Goal: Information Seeking & Learning: Learn about a topic

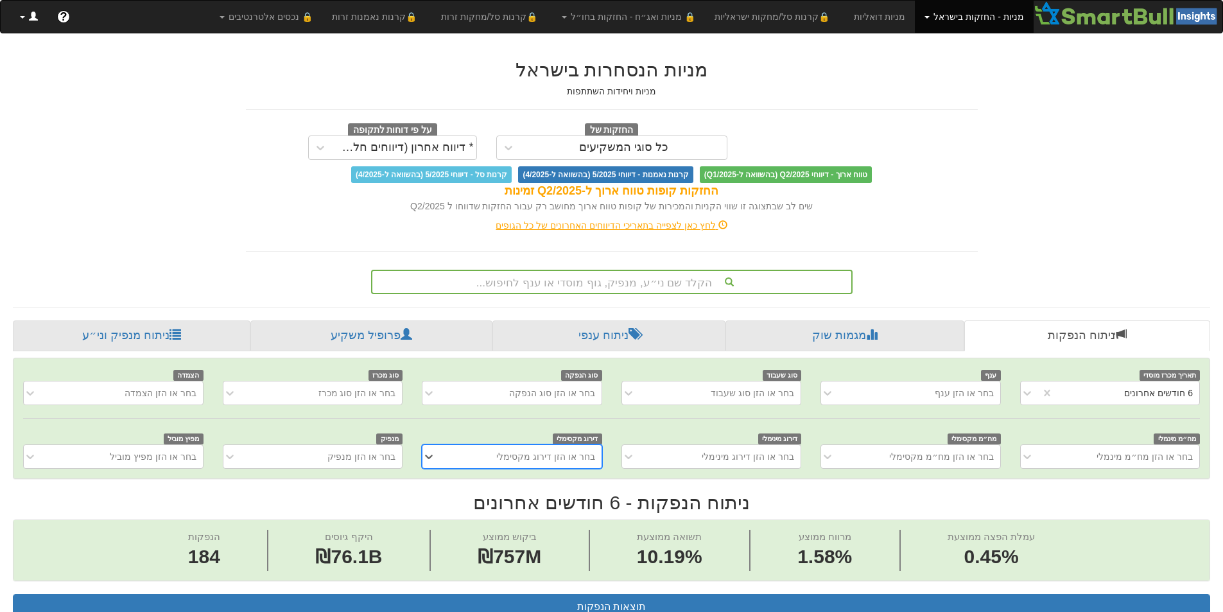
click at [23, 19] on link at bounding box center [28, 17] width 37 height 32
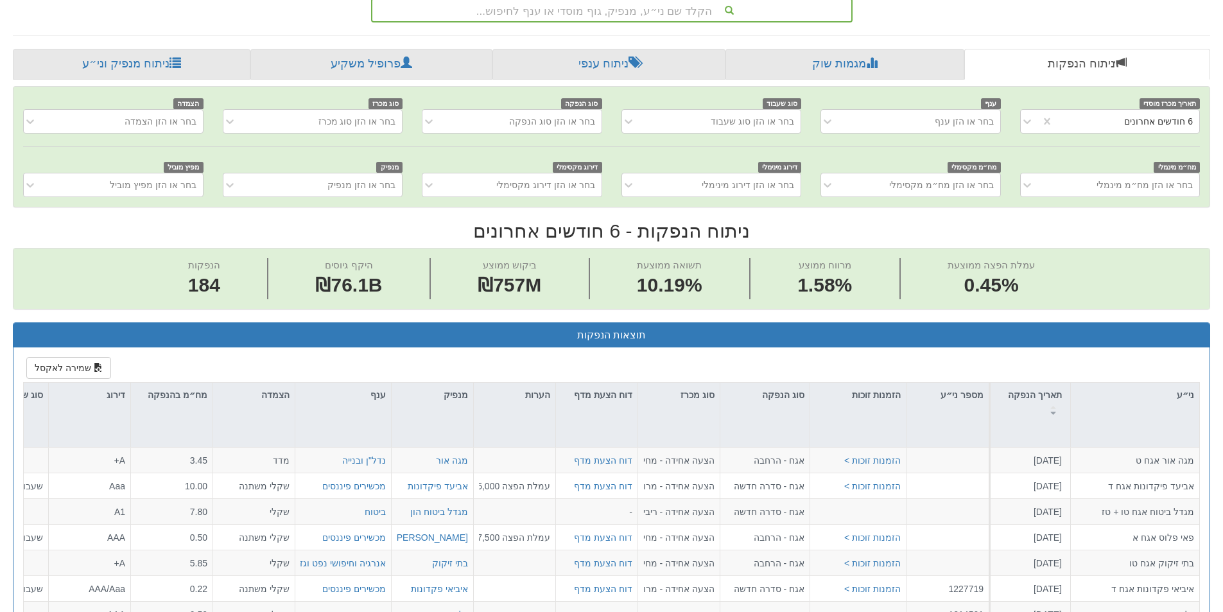
scroll to position [279, 0]
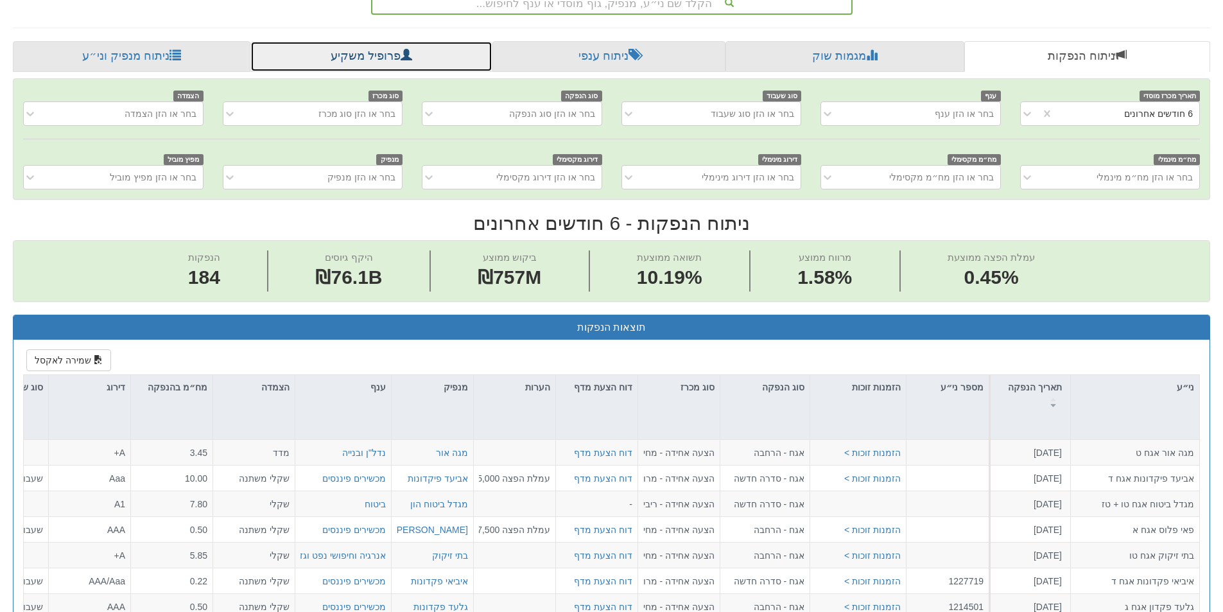
click at [365, 65] on link "פרופיל משקיע" at bounding box center [370, 56] width 241 height 31
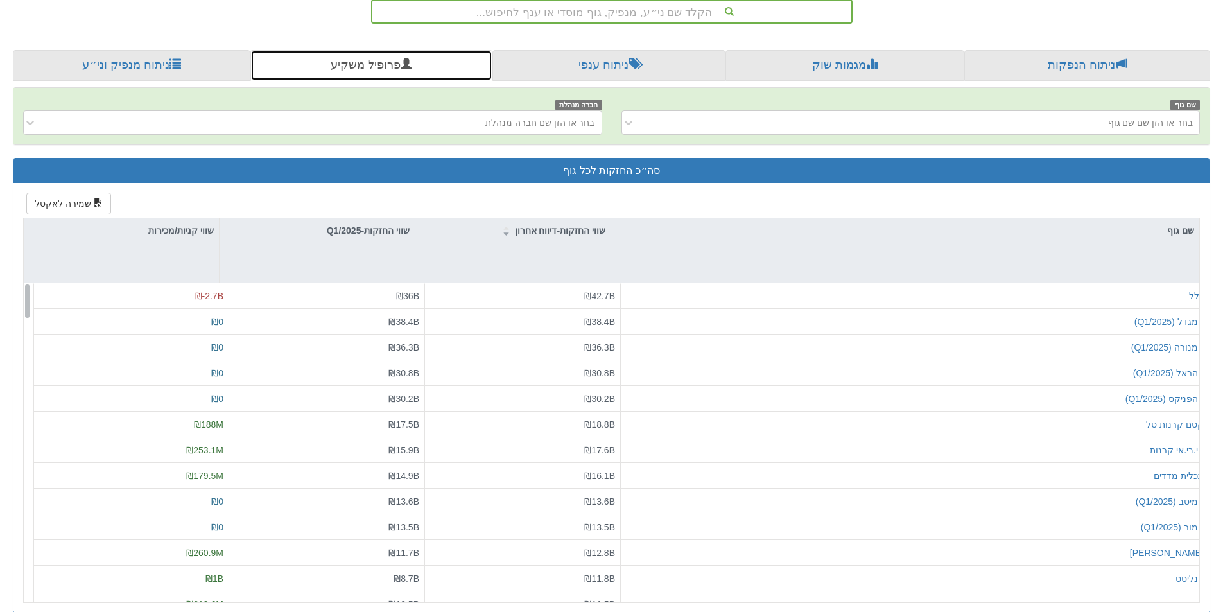
scroll to position [288, 0]
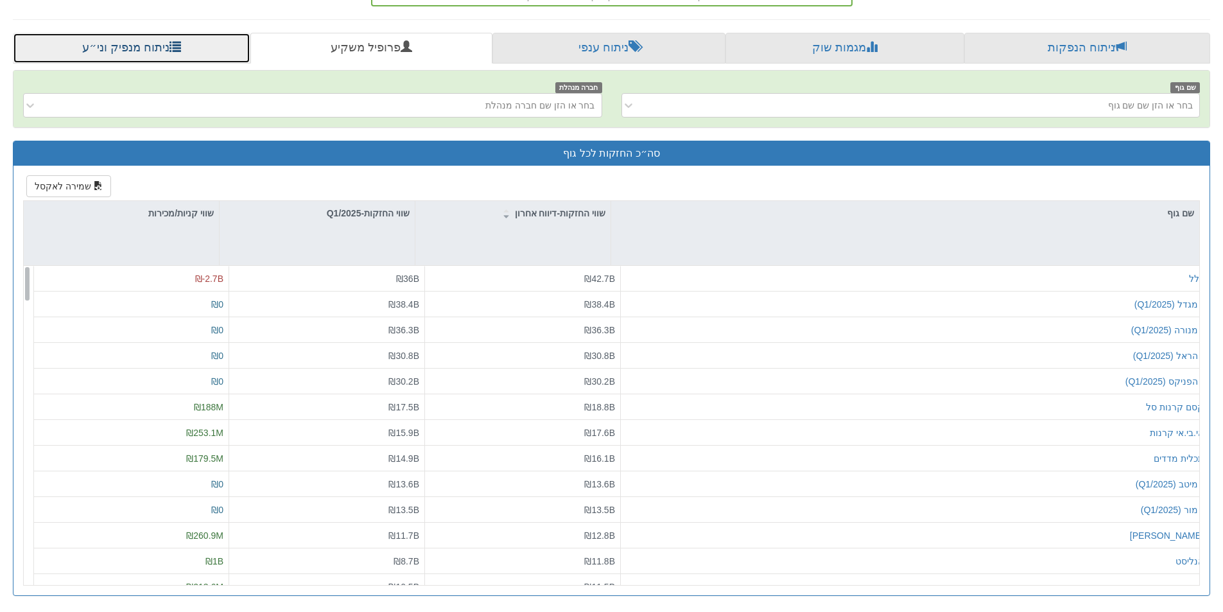
click at [95, 50] on link "ניתוח מנפיק וני״ע" at bounding box center [132, 48] width 238 height 31
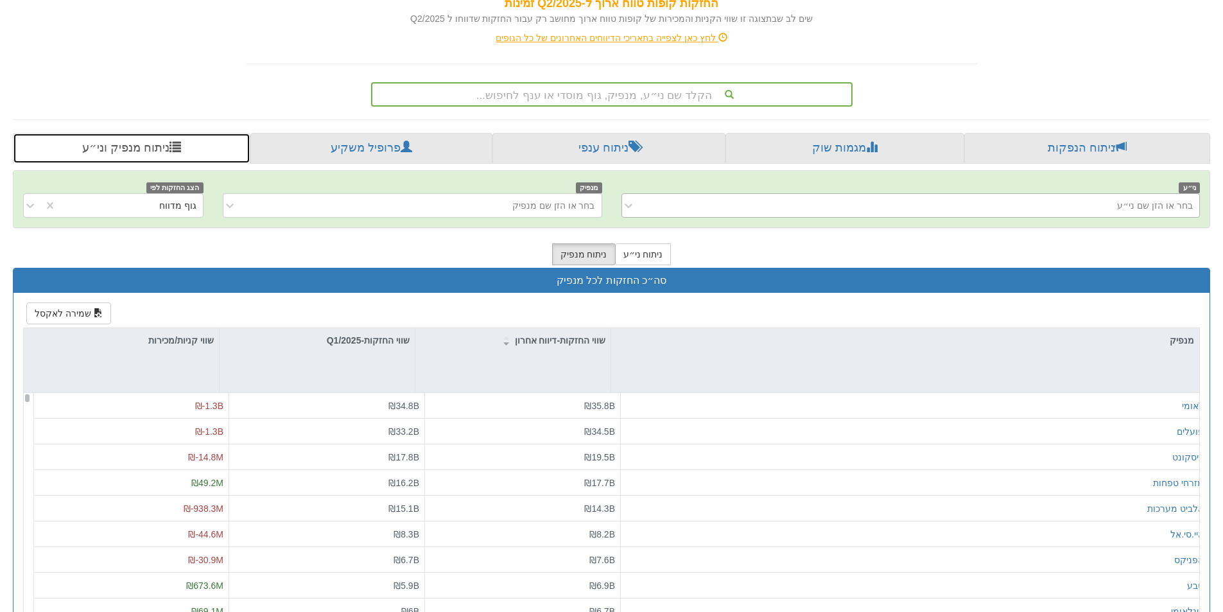
scroll to position [186, 0]
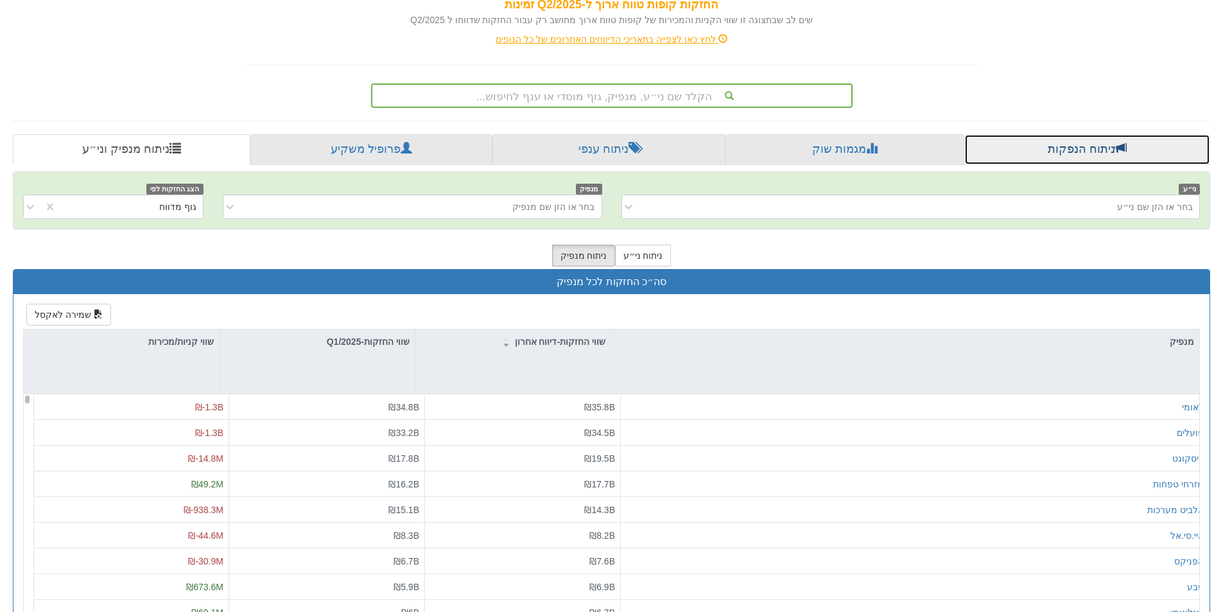
click at [1033, 150] on link "ניתוח הנפקות" at bounding box center [1088, 149] width 246 height 31
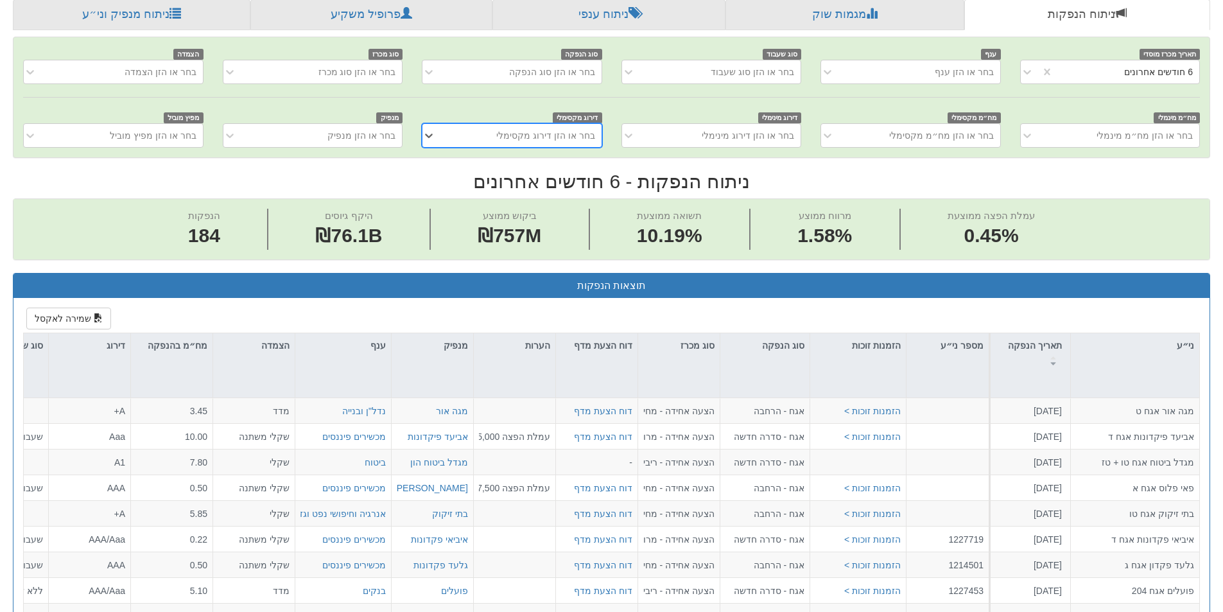
scroll to position [514, 0]
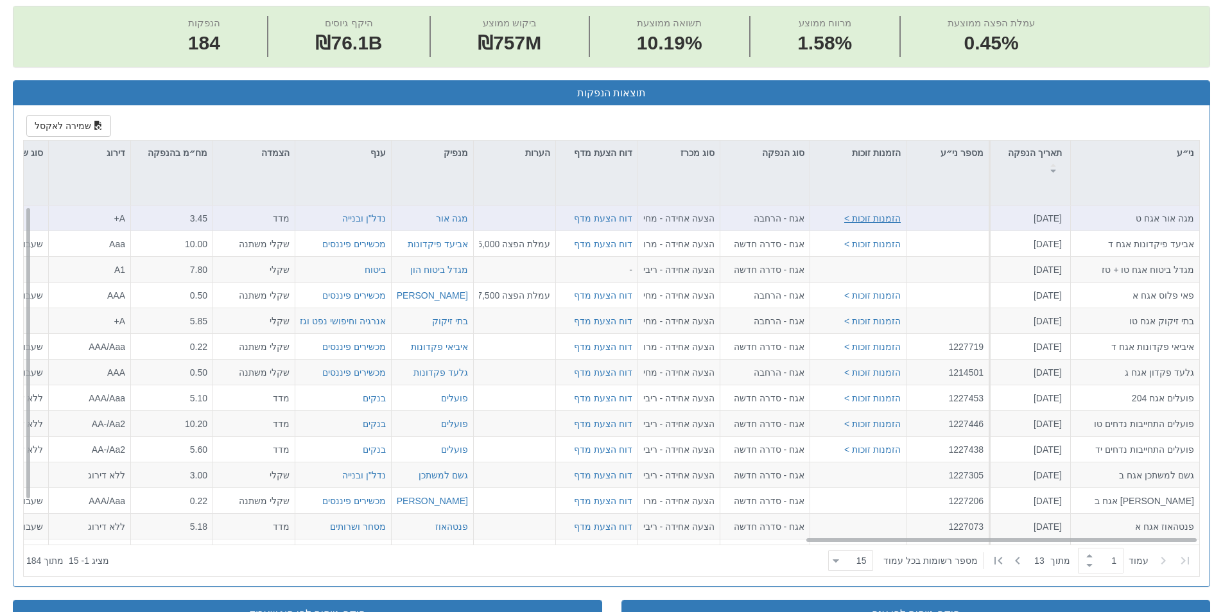
click at [882, 217] on button "הזמנות זוכות >" at bounding box center [872, 218] width 57 height 13
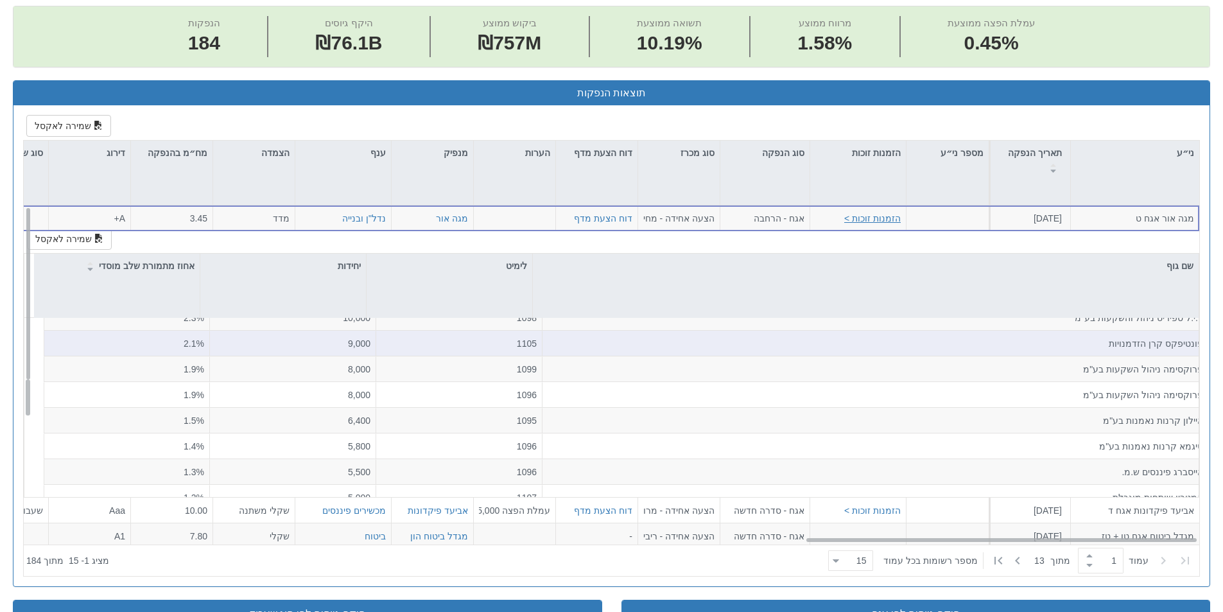
scroll to position [0, 0]
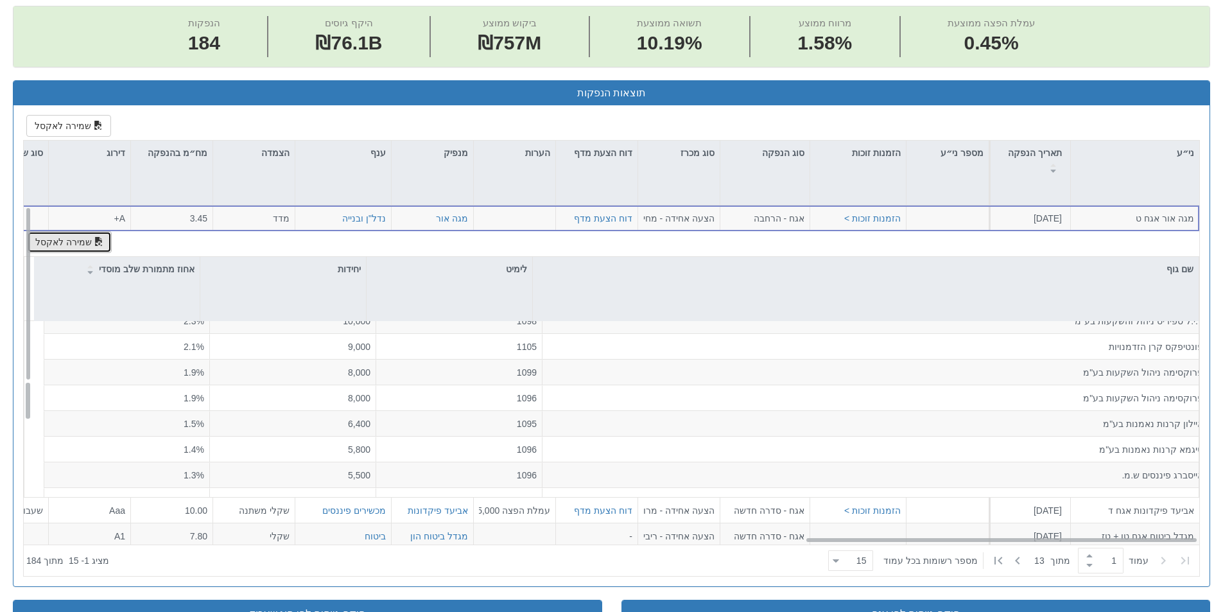
click at [60, 246] on button "שמירה לאקסל" at bounding box center [69, 242] width 85 height 22
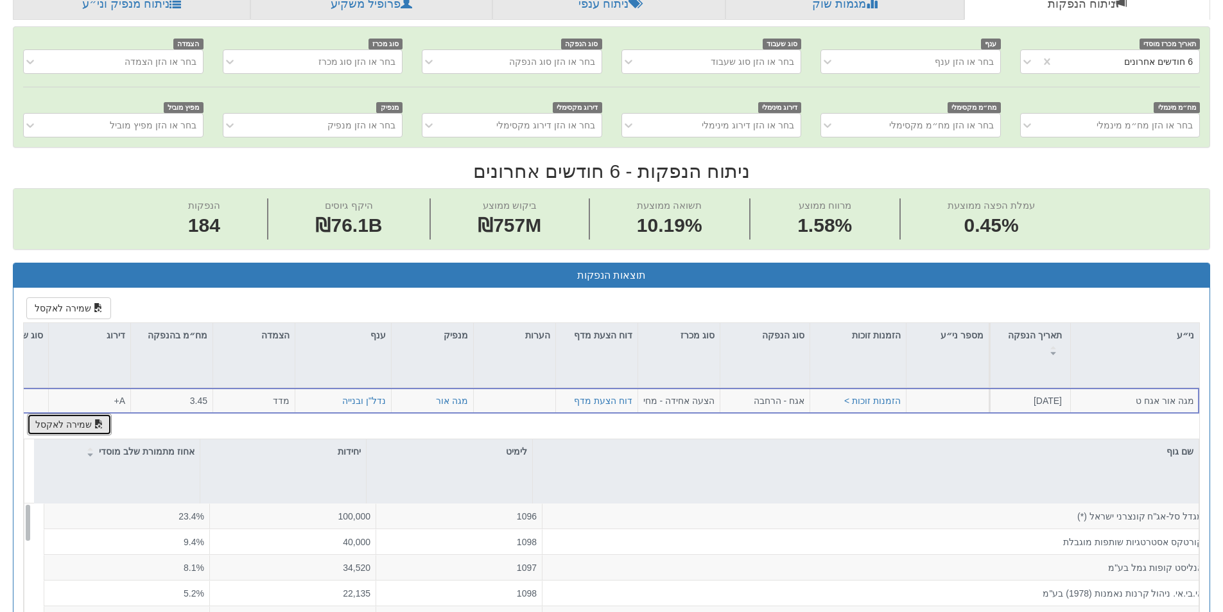
scroll to position [327, 0]
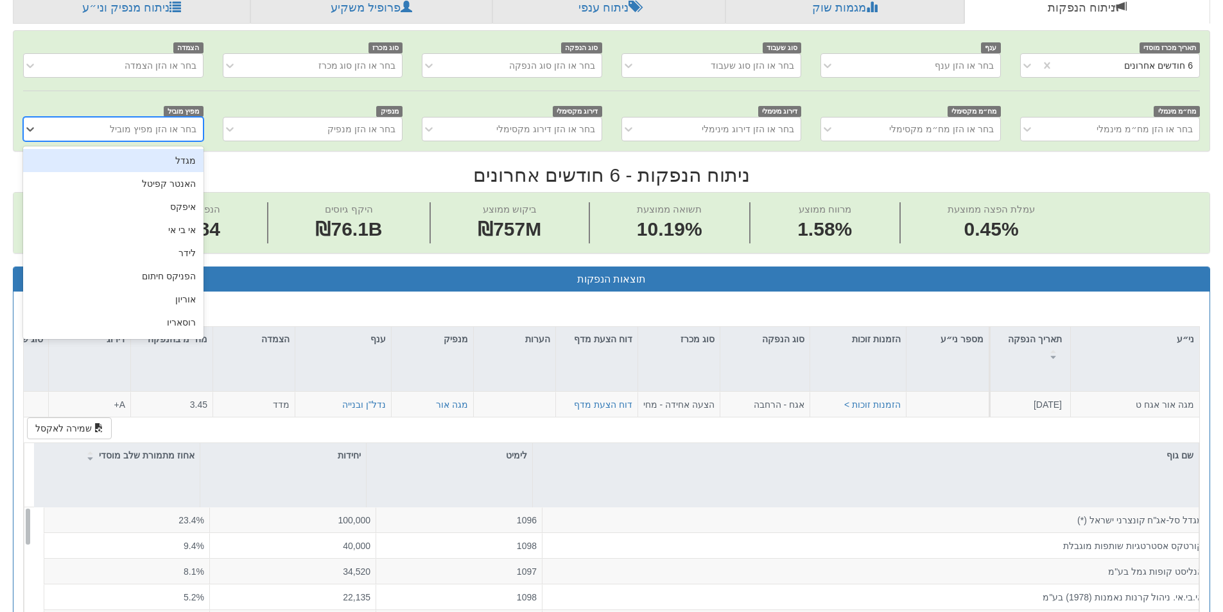
click at [161, 134] on div "בחר או הזן מפיץ מוביל" at bounding box center [153, 129] width 87 height 13
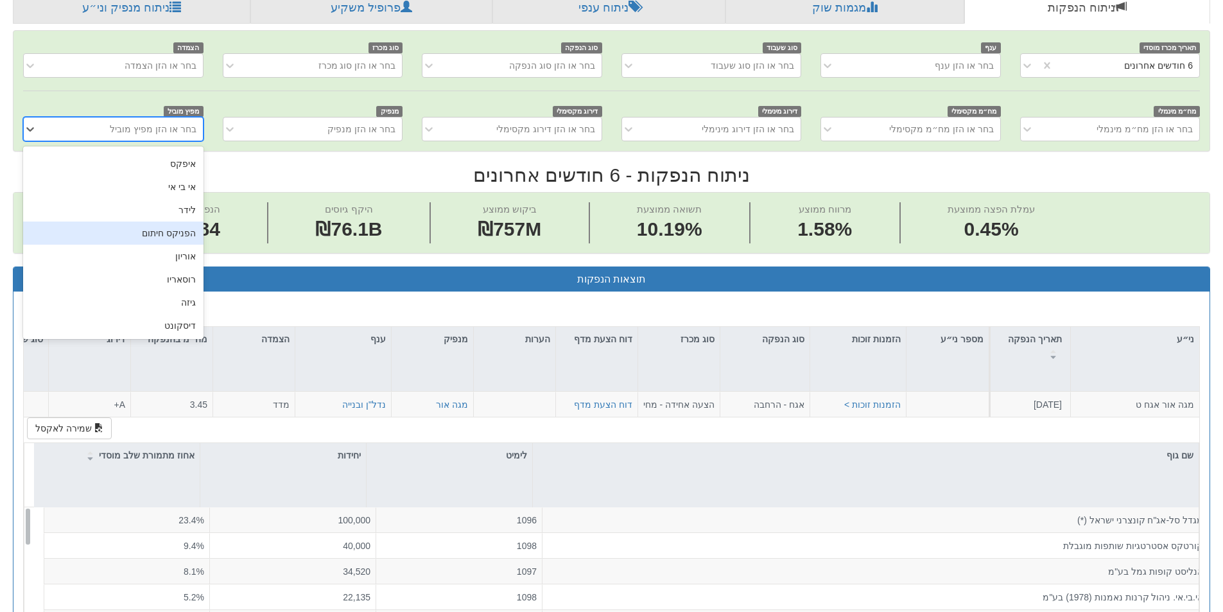
scroll to position [64, 0]
click at [180, 234] on div "אוריון" at bounding box center [113, 234] width 180 height 23
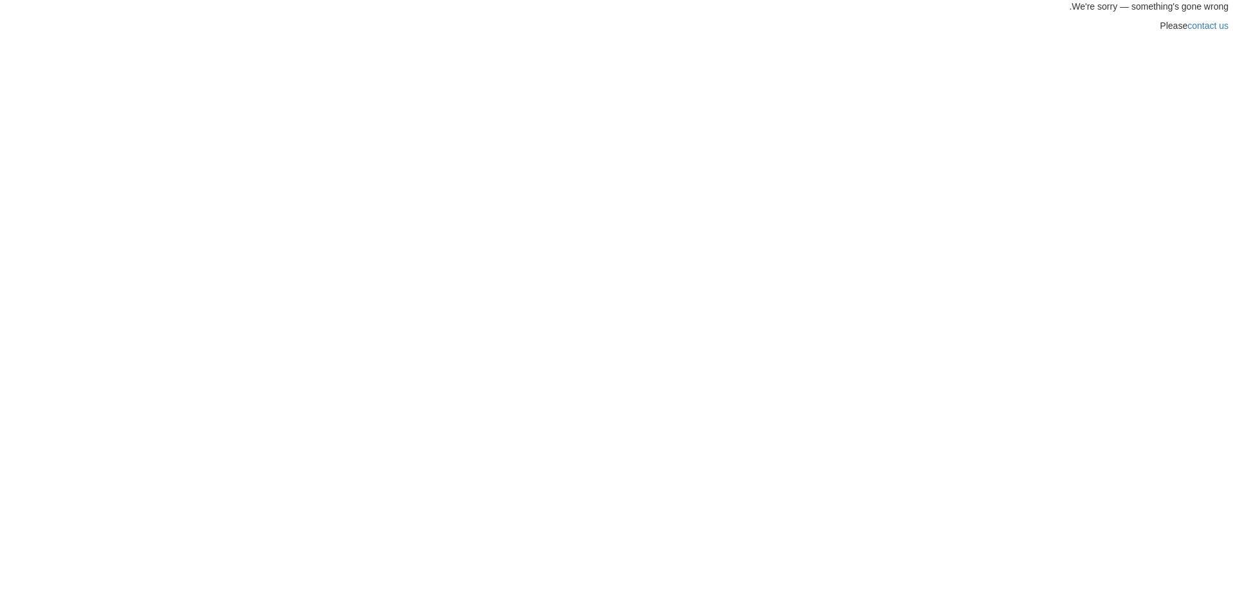
scroll to position [0, 0]
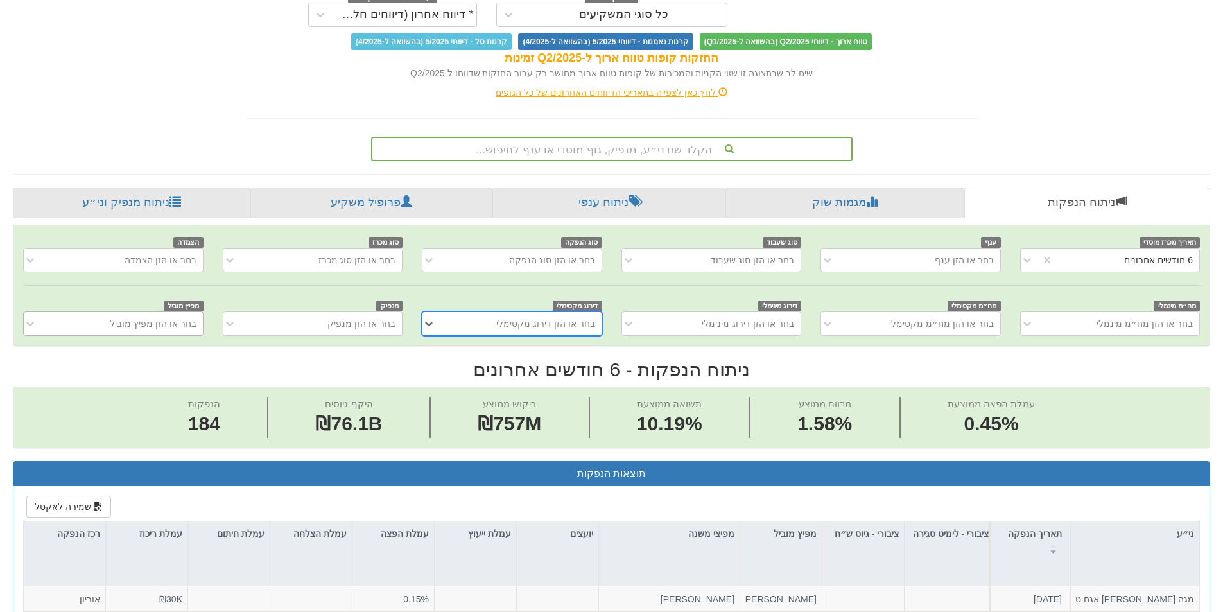
scroll to position [128, 0]
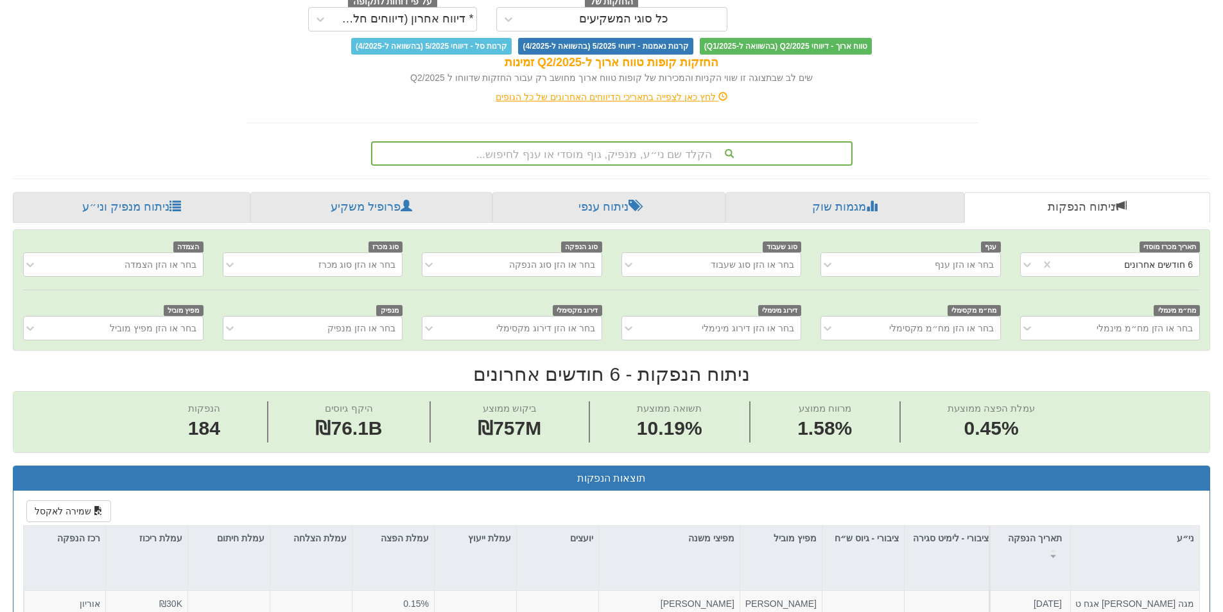
click at [150, 315] on div "מפיץ מוביל בחר או הזן מפיץ מוביל" at bounding box center [112, 321] width 199 height 37
click at [151, 327] on div "בחר או הזן מפיץ מוביל" at bounding box center [153, 328] width 87 height 13
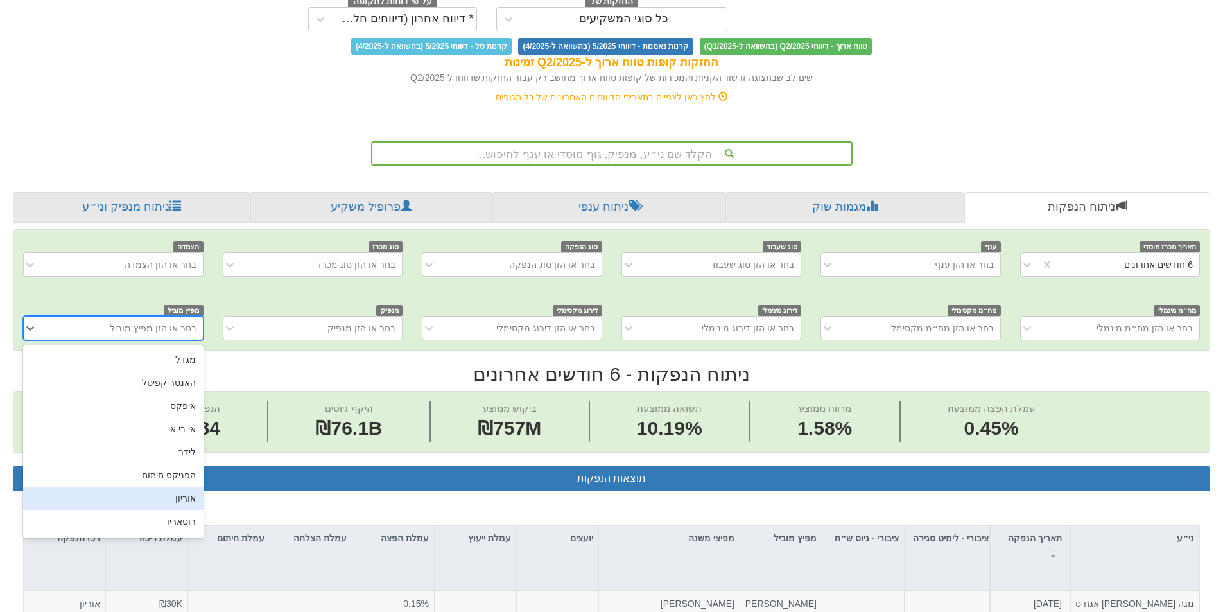
click at [183, 496] on div "אוריון" at bounding box center [113, 498] width 180 height 23
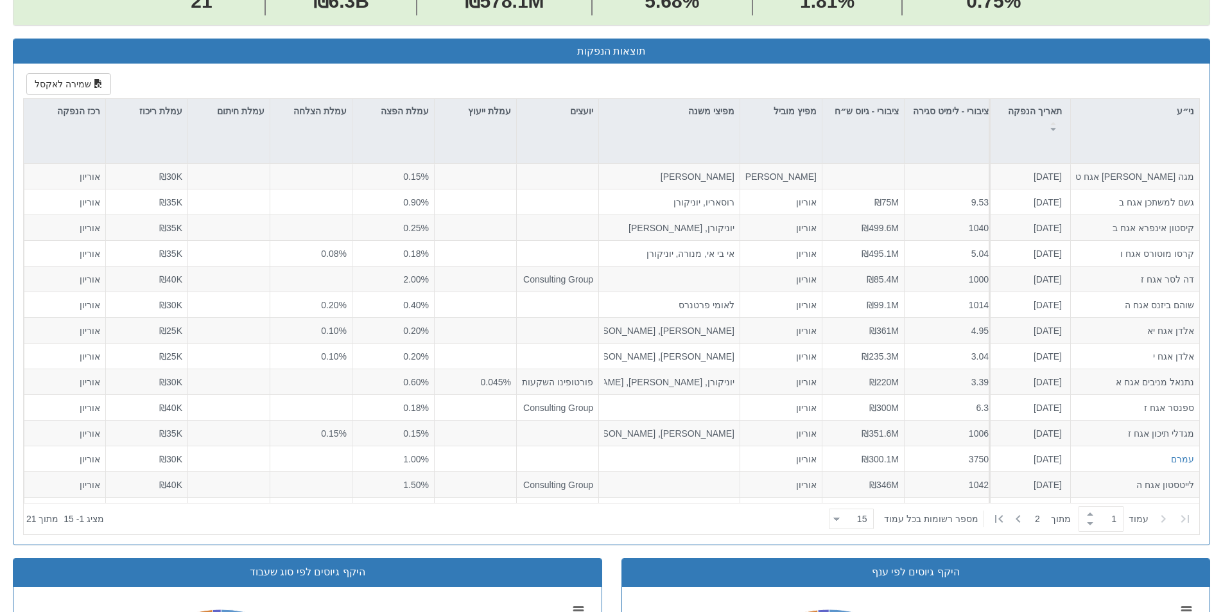
scroll to position [565, 0]
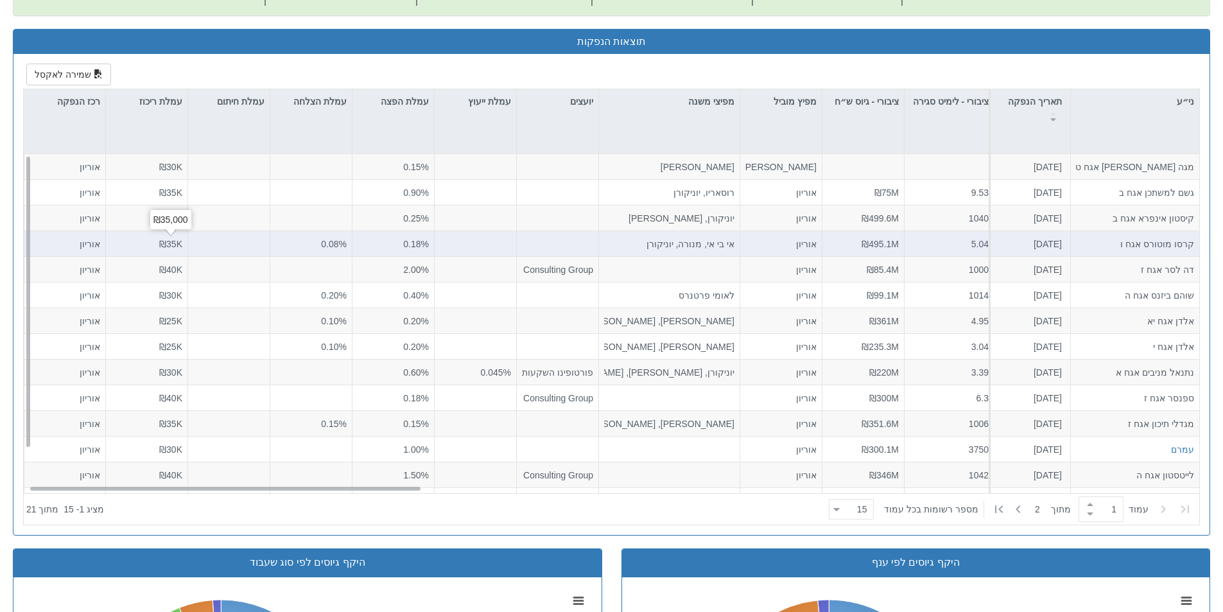
click at [116, 247] on div "₪35K" at bounding box center [146, 244] width 71 height 13
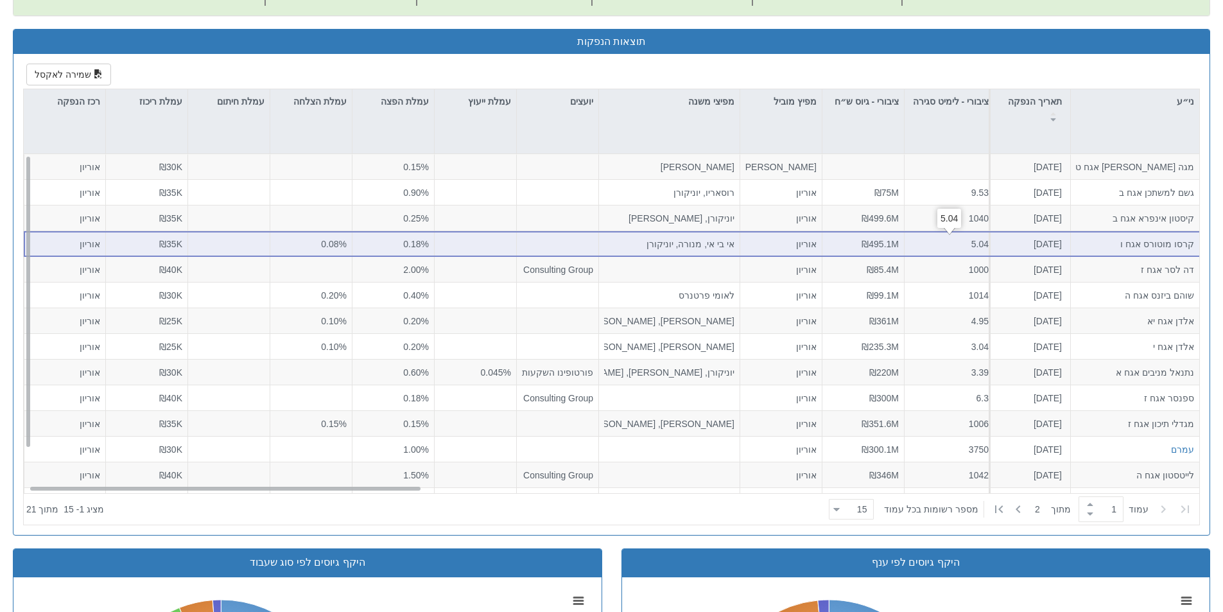
drag, startPoint x: 1011, startPoint y: 245, endPoint x: 1054, endPoint y: 245, distance: 43.7
click at [1011, 243] on div "[DATE]" at bounding box center [1028, 244] width 67 height 13
drag, startPoint x: 1076, startPoint y: 247, endPoint x: 1181, endPoint y: 248, distance: 104.7
click at [1080, 248] on div "קרסו מוטורס אגח ו" at bounding box center [1135, 244] width 118 height 13
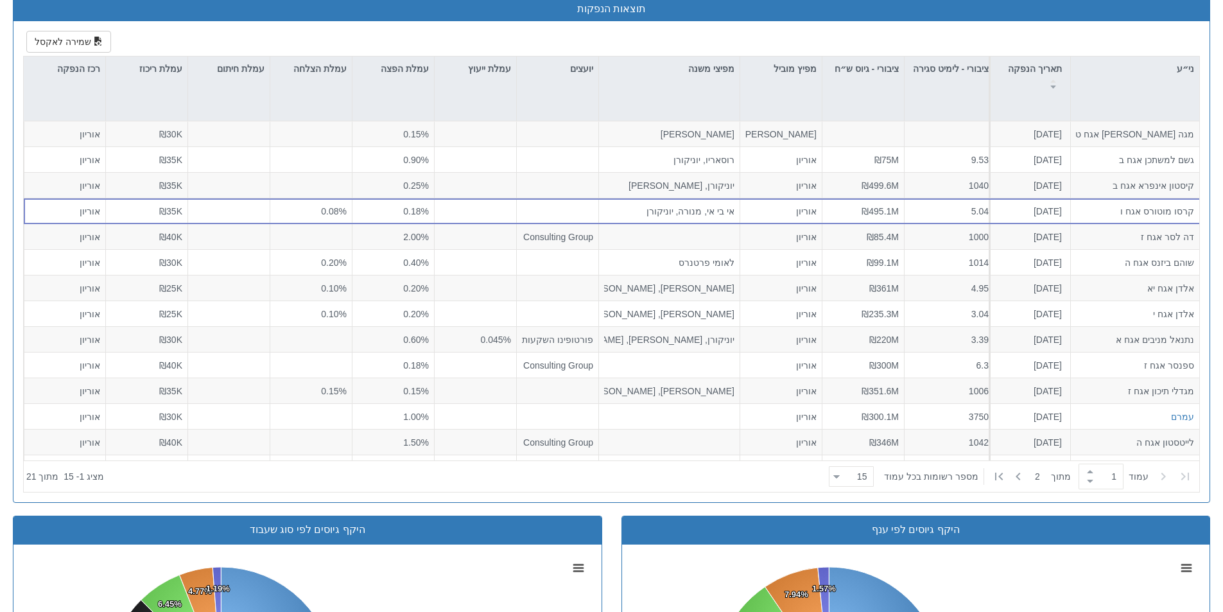
scroll to position [704, 0]
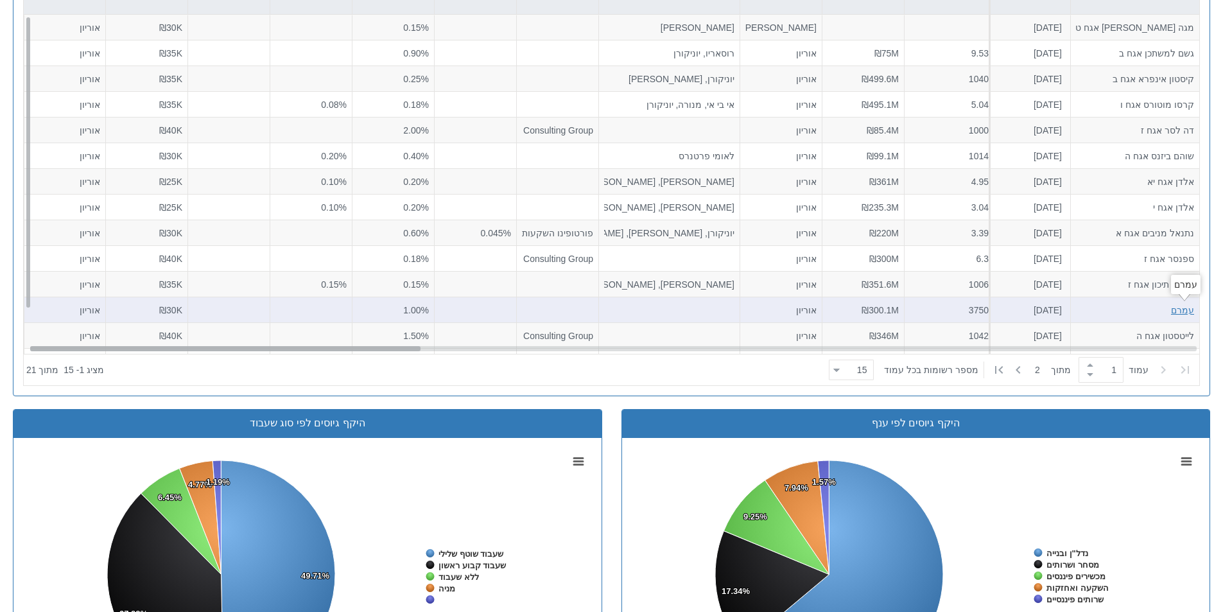
click at [1185, 313] on div "עמרם" at bounding box center [1182, 310] width 23 height 13
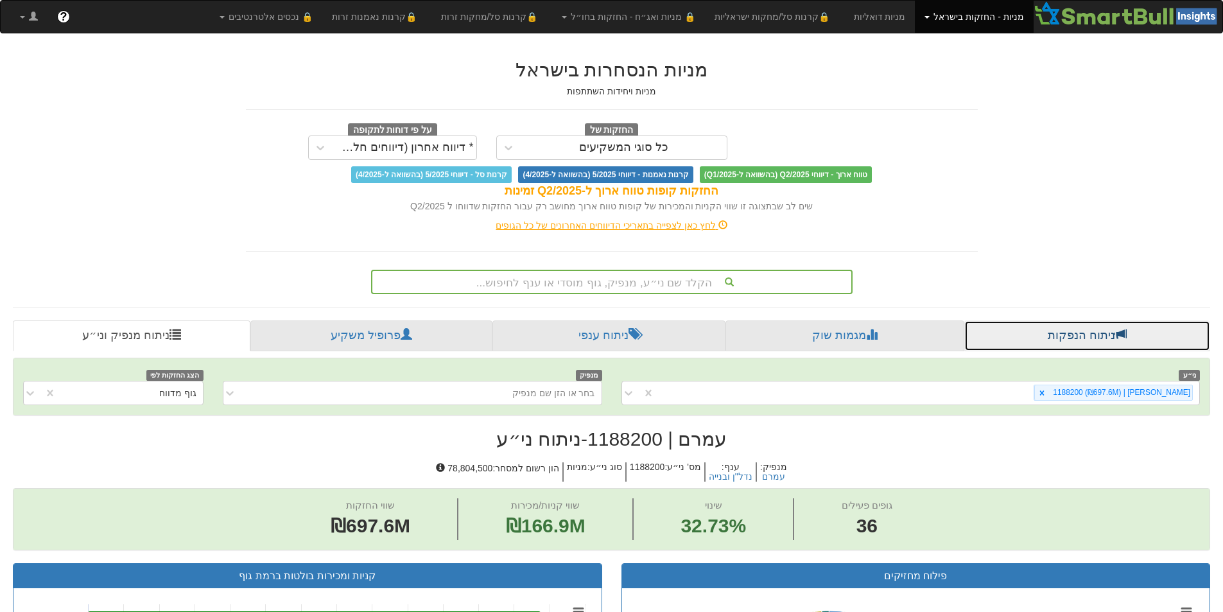
click at [1075, 333] on link "ניתוח הנפקות" at bounding box center [1088, 335] width 246 height 31
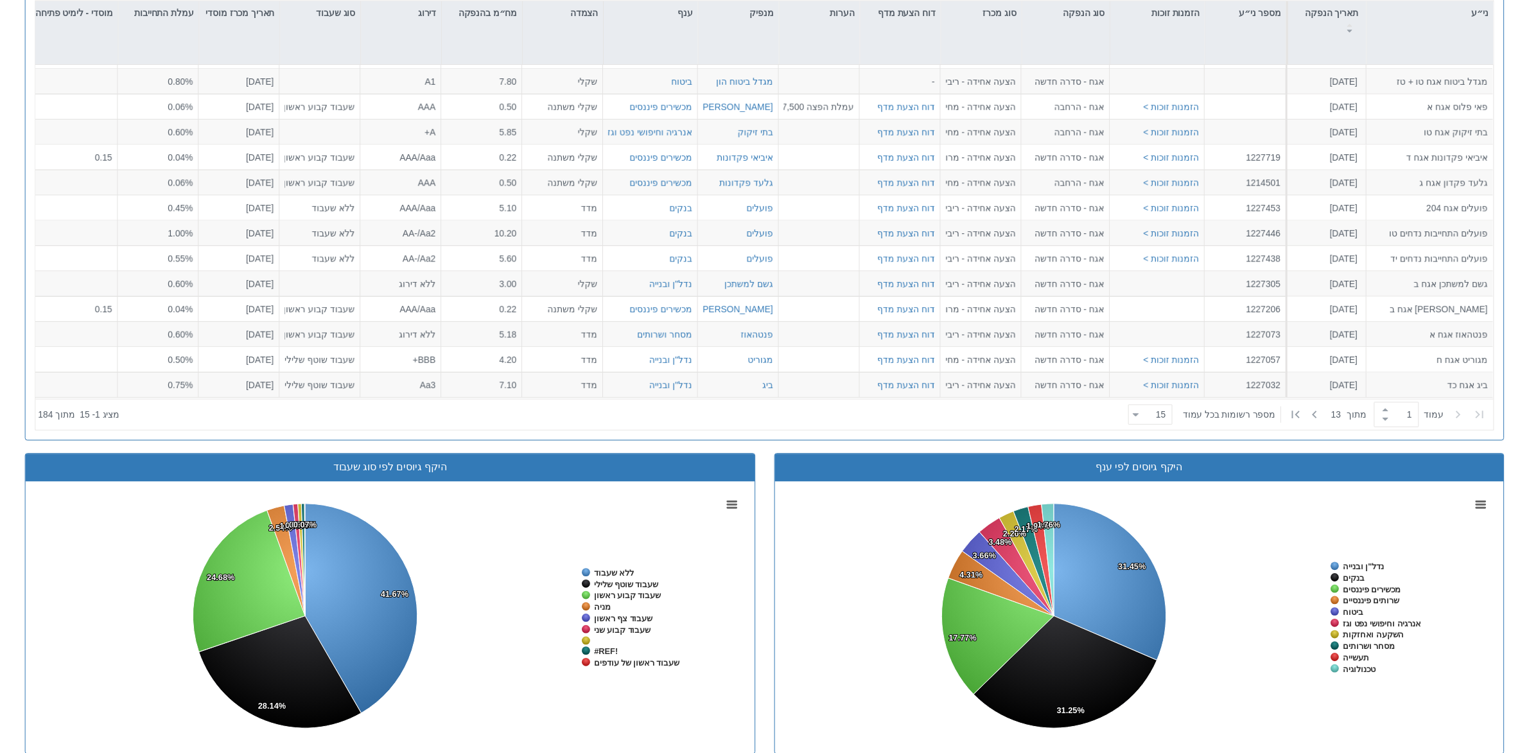
scroll to position [655, 0]
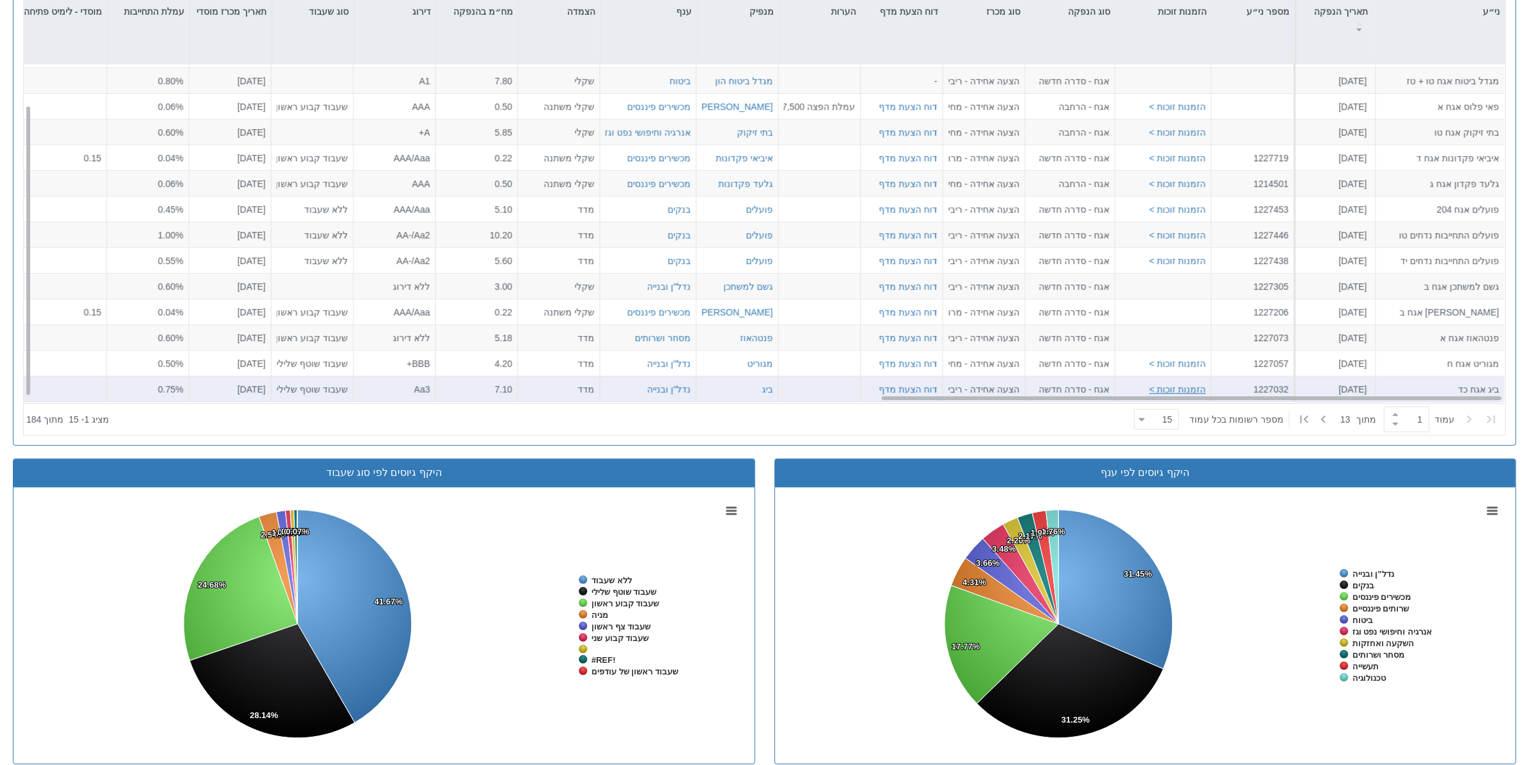
click at [1190, 390] on button "הזמנות זוכות >" at bounding box center [1177, 389] width 57 height 13
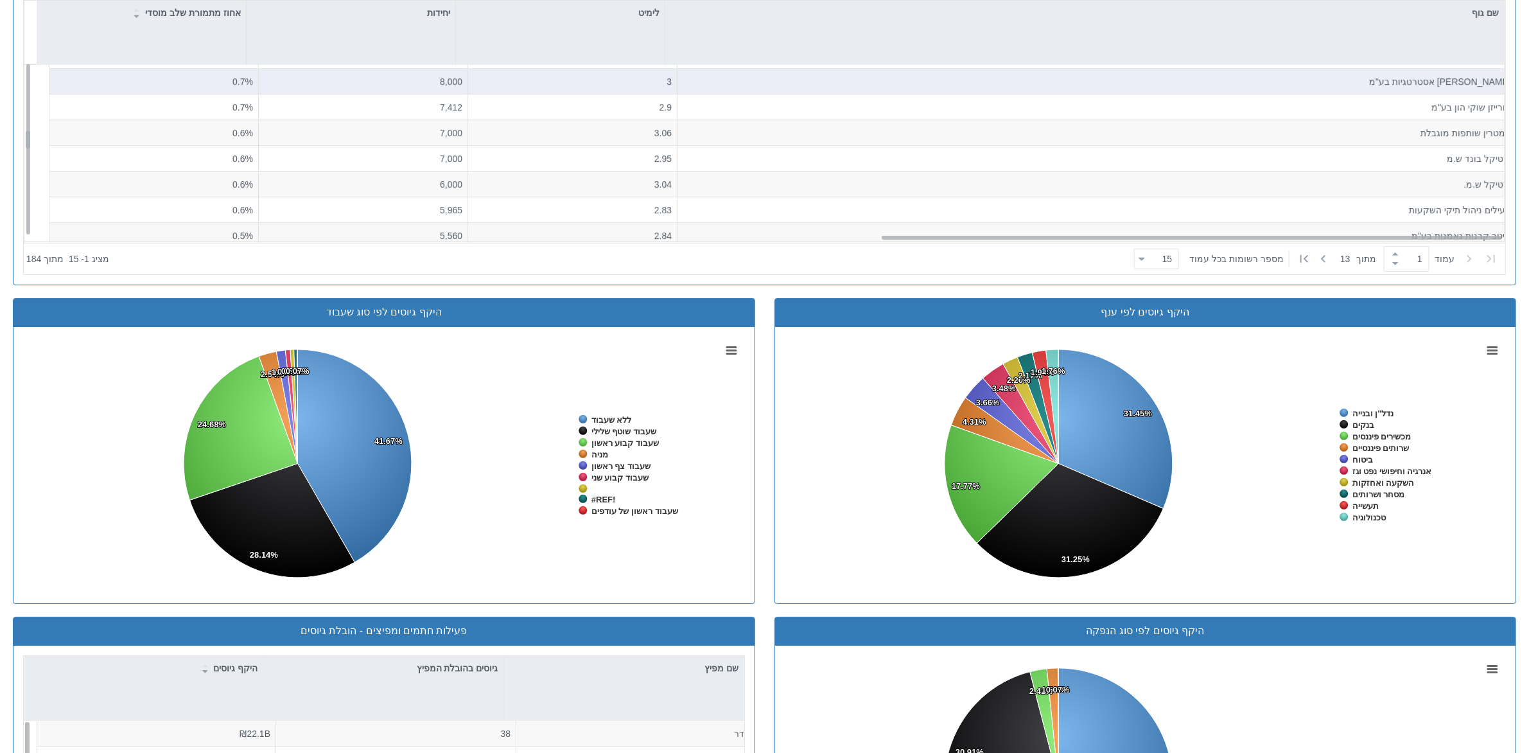
scroll to position [722, 0]
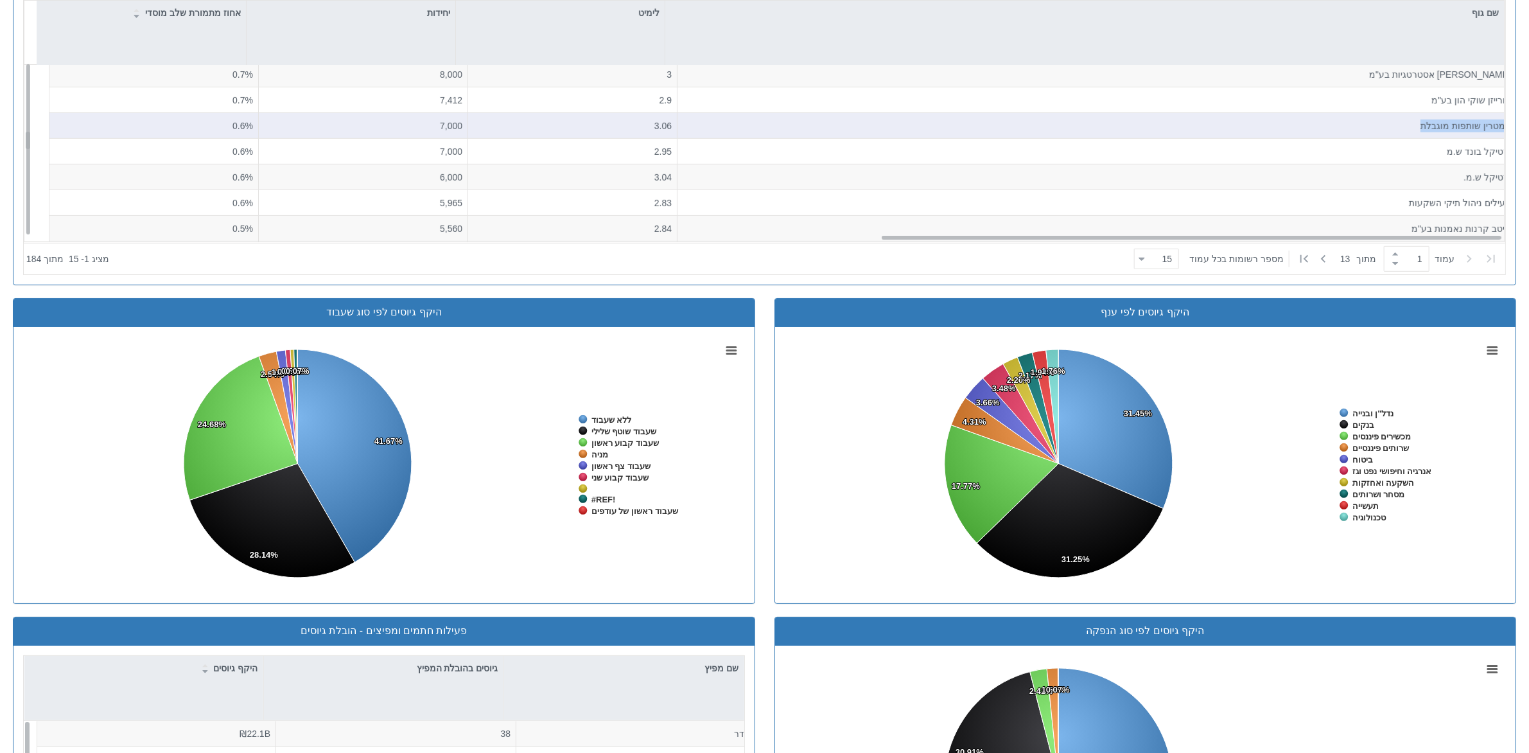
drag, startPoint x: 1410, startPoint y: 126, endPoint x: 1501, endPoint y: 132, distance: 91.4
click at [1223, 132] on div "אמטרין שותפות מוגבלת" at bounding box center [1096, 127] width 839 height 26
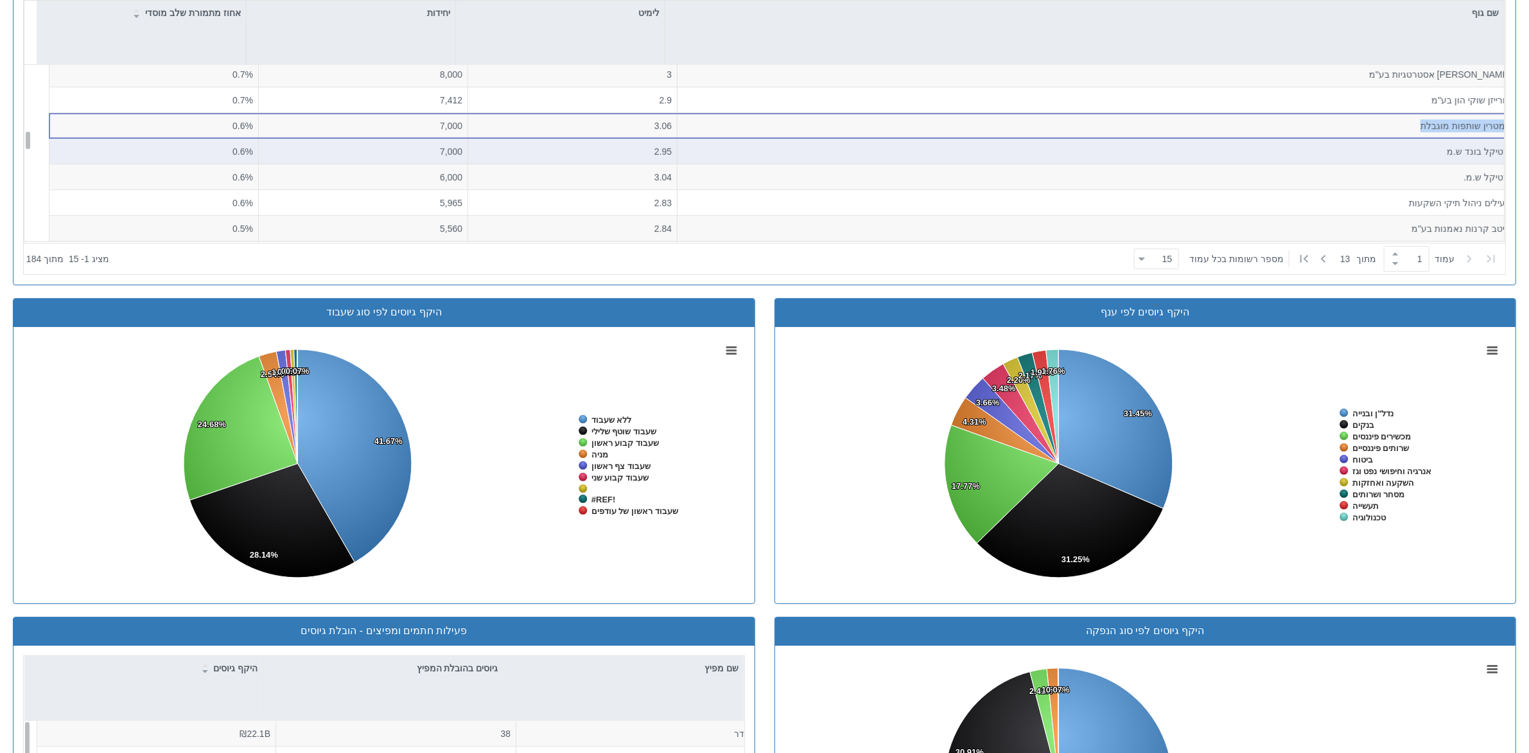
copy div "אמטרין שותפות מוגבלת"
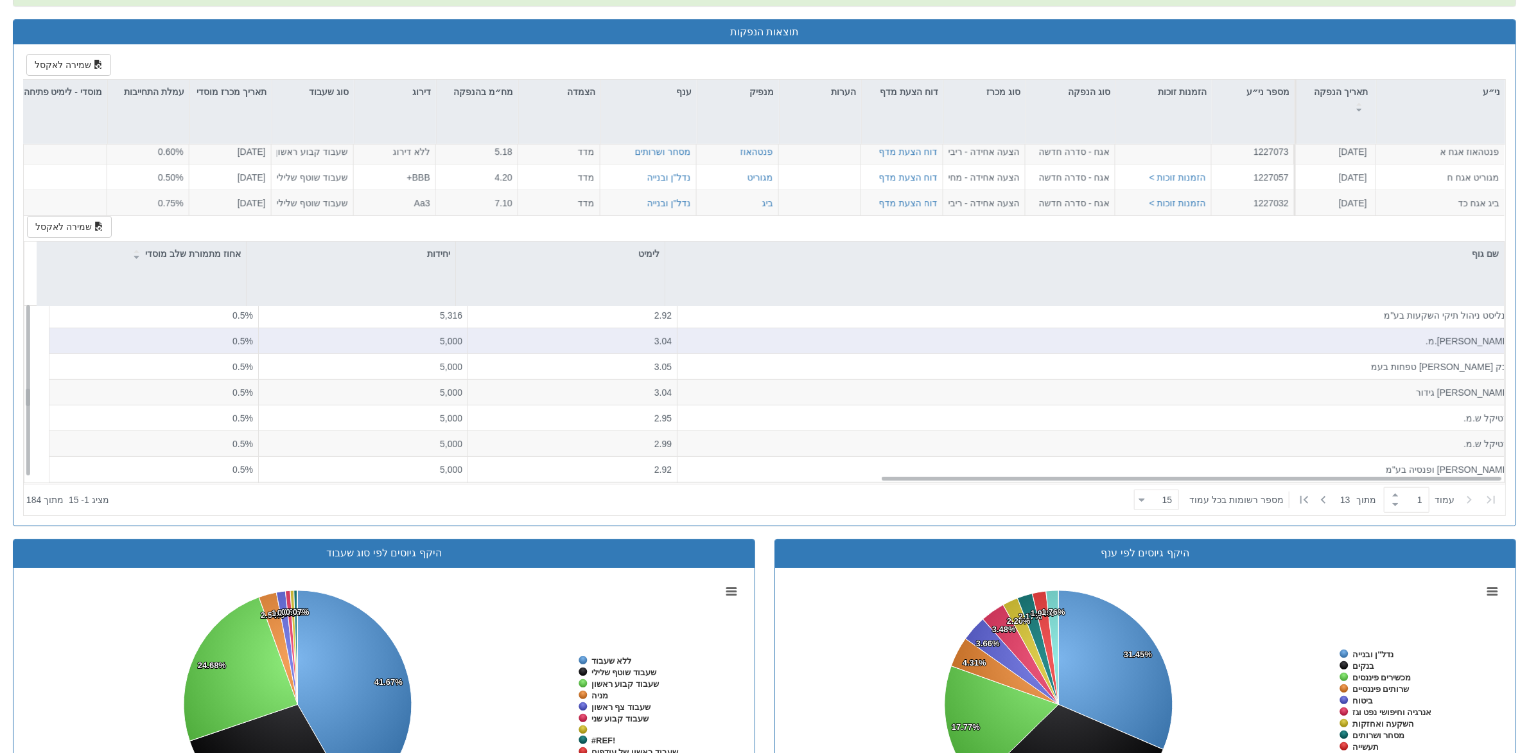
scroll to position [926, 0]
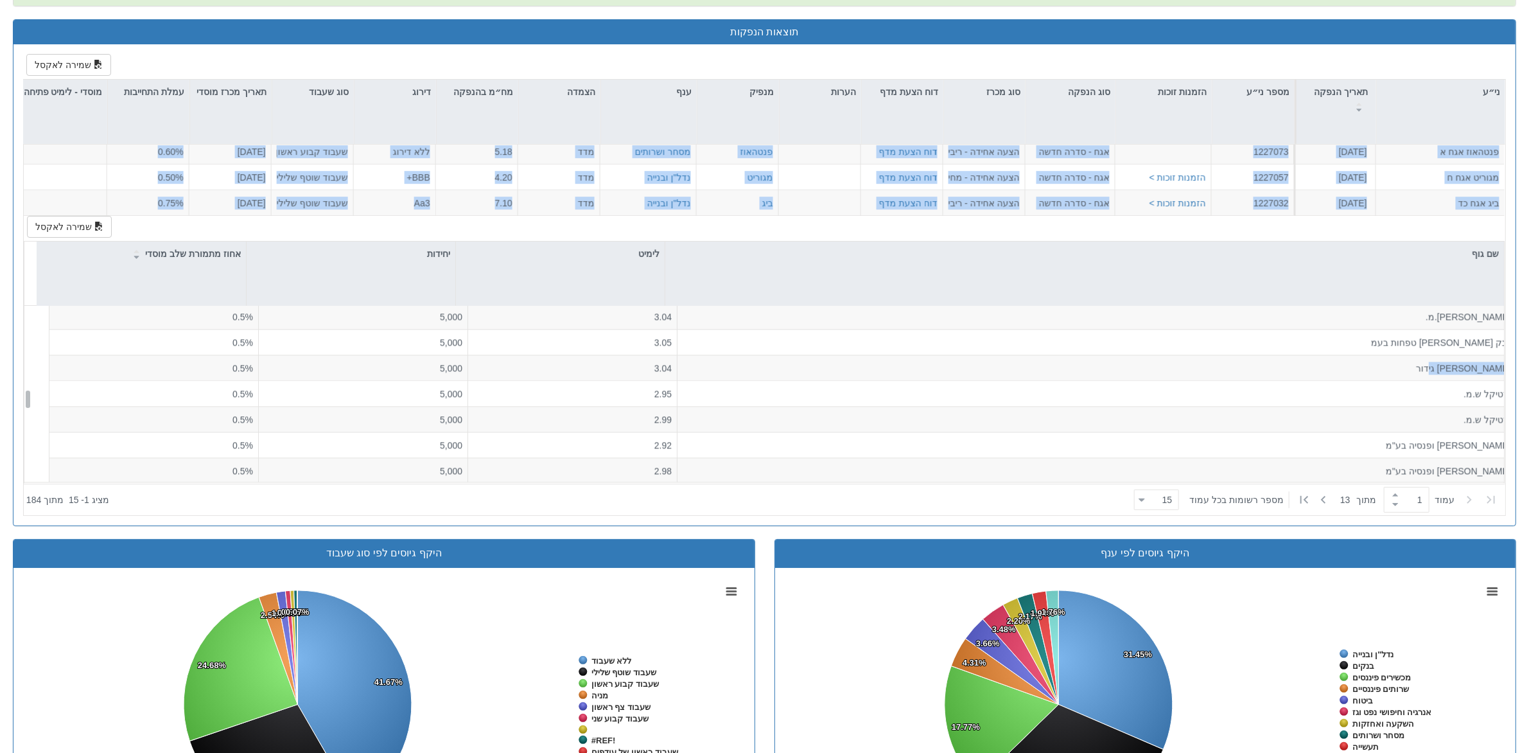
drag, startPoint x: 1352, startPoint y: 372, endPoint x: 1513, endPoint y: 380, distance: 161.4
click at [1223, 380] on div "שמירה לאקסל ני״ע תאריך הנפקה מספר ני״ע הזמנות זוכות סוג הנפקה סוג מכרז דוח הצעת…" at bounding box center [764, 284] width 1502 height 481
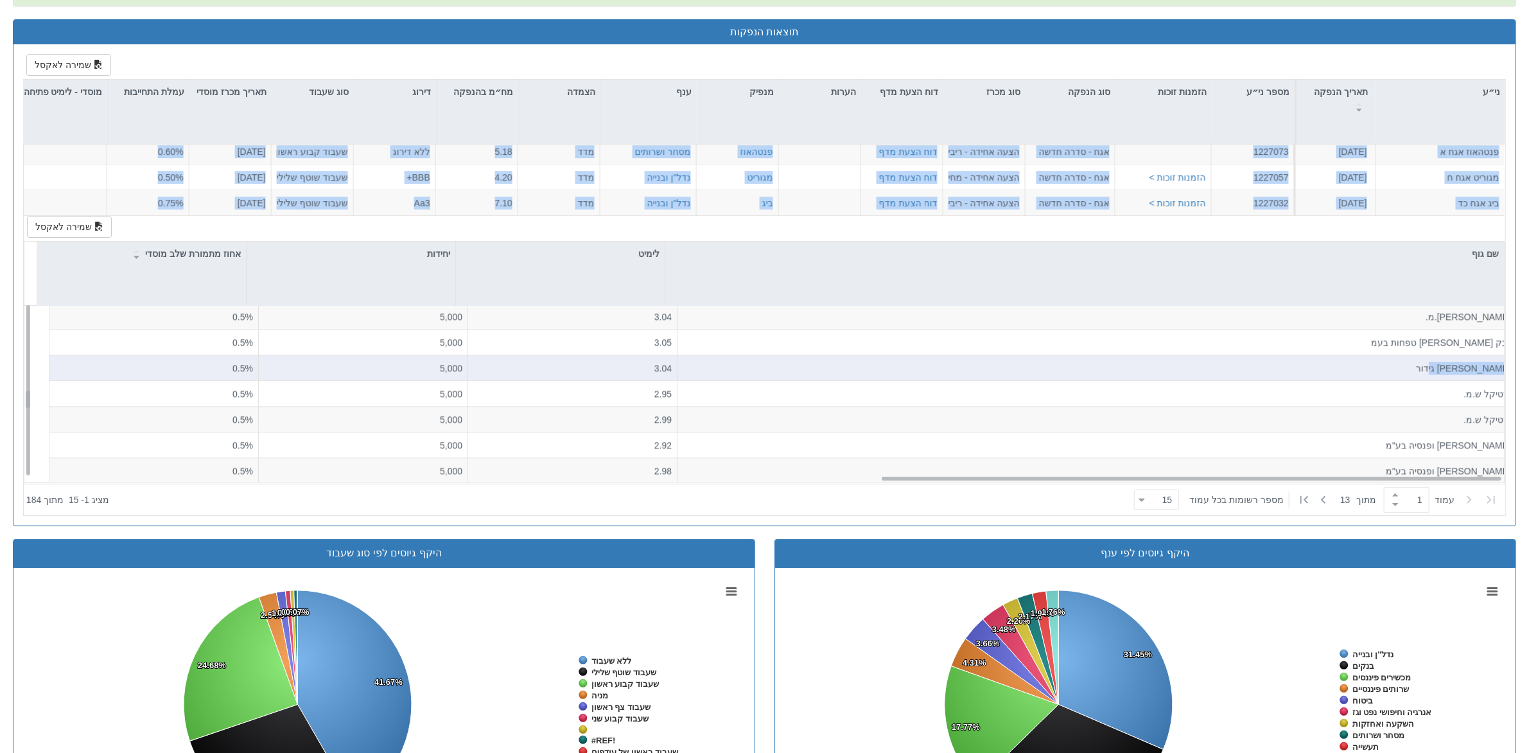
click at [1223, 373] on div "[PERSON_NAME] גידור" at bounding box center [1097, 368] width 828 height 13
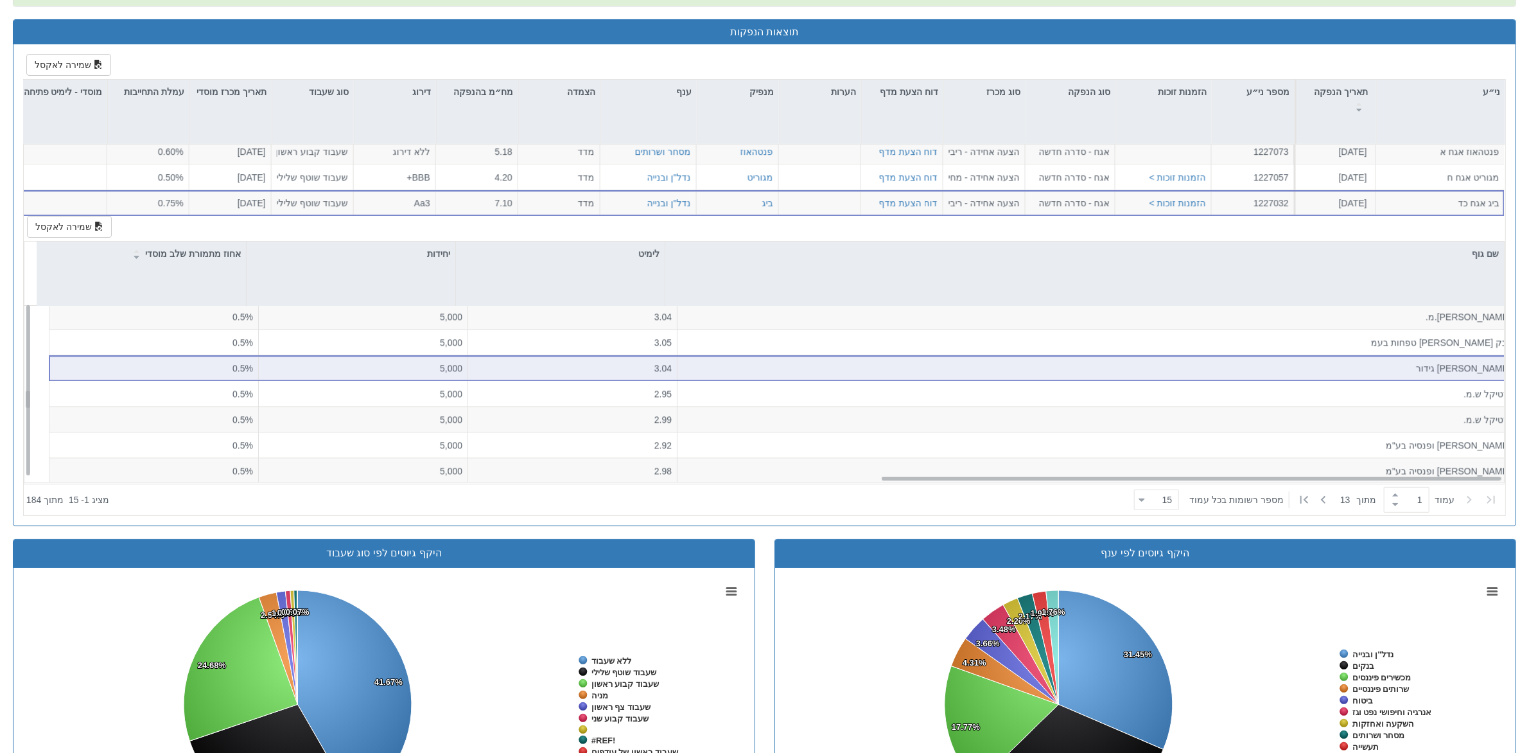
click at [1223, 374] on div "[PERSON_NAME] גידור" at bounding box center [1097, 368] width 828 height 13
drag, startPoint x: 1444, startPoint y: 374, endPoint x: 1503, endPoint y: 372, distance: 59.1
click at [1223, 372] on div "[PERSON_NAME] גידור" at bounding box center [1096, 369] width 839 height 26
copy div "[PERSON_NAME] גידור"
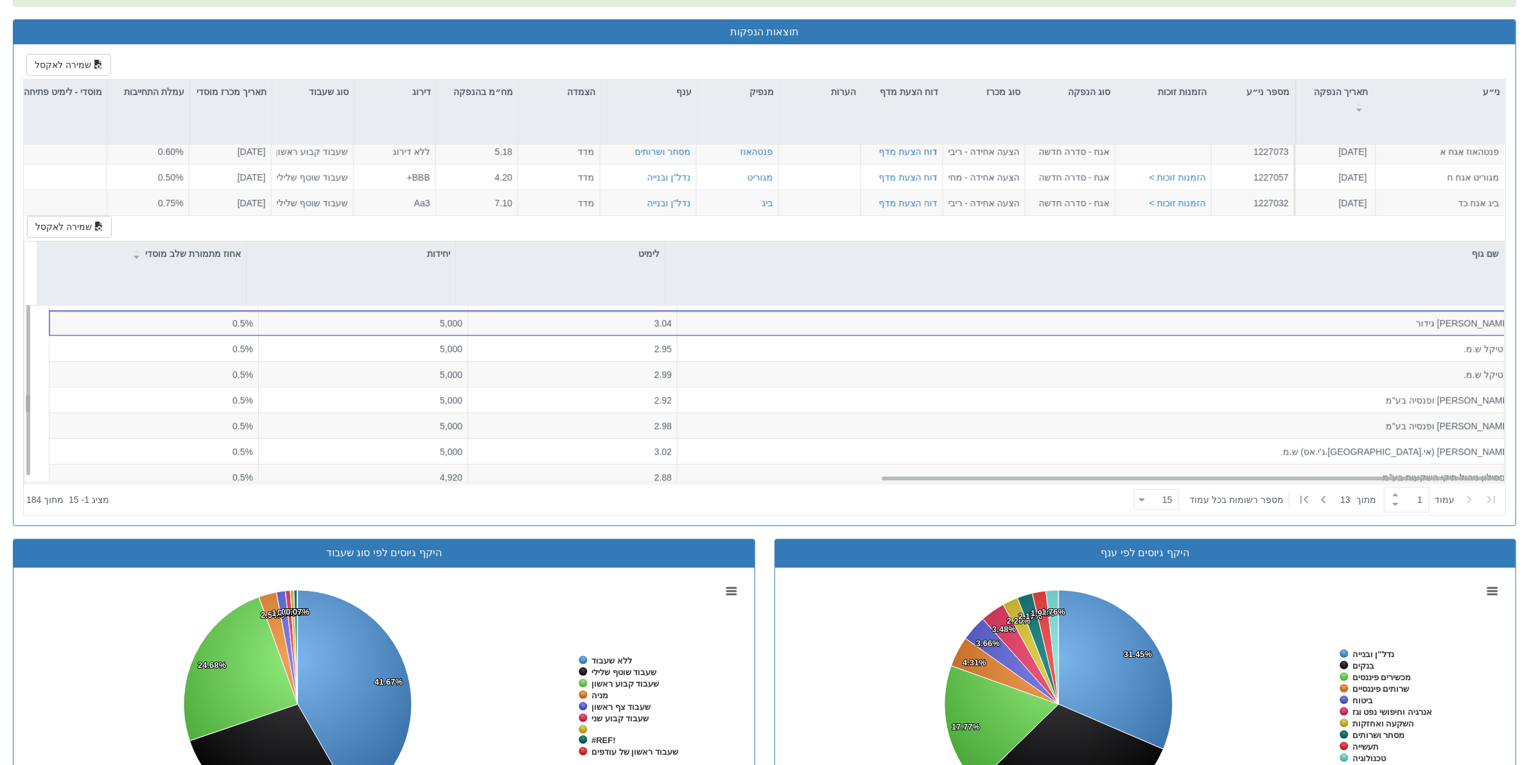
scroll to position [971, 0]
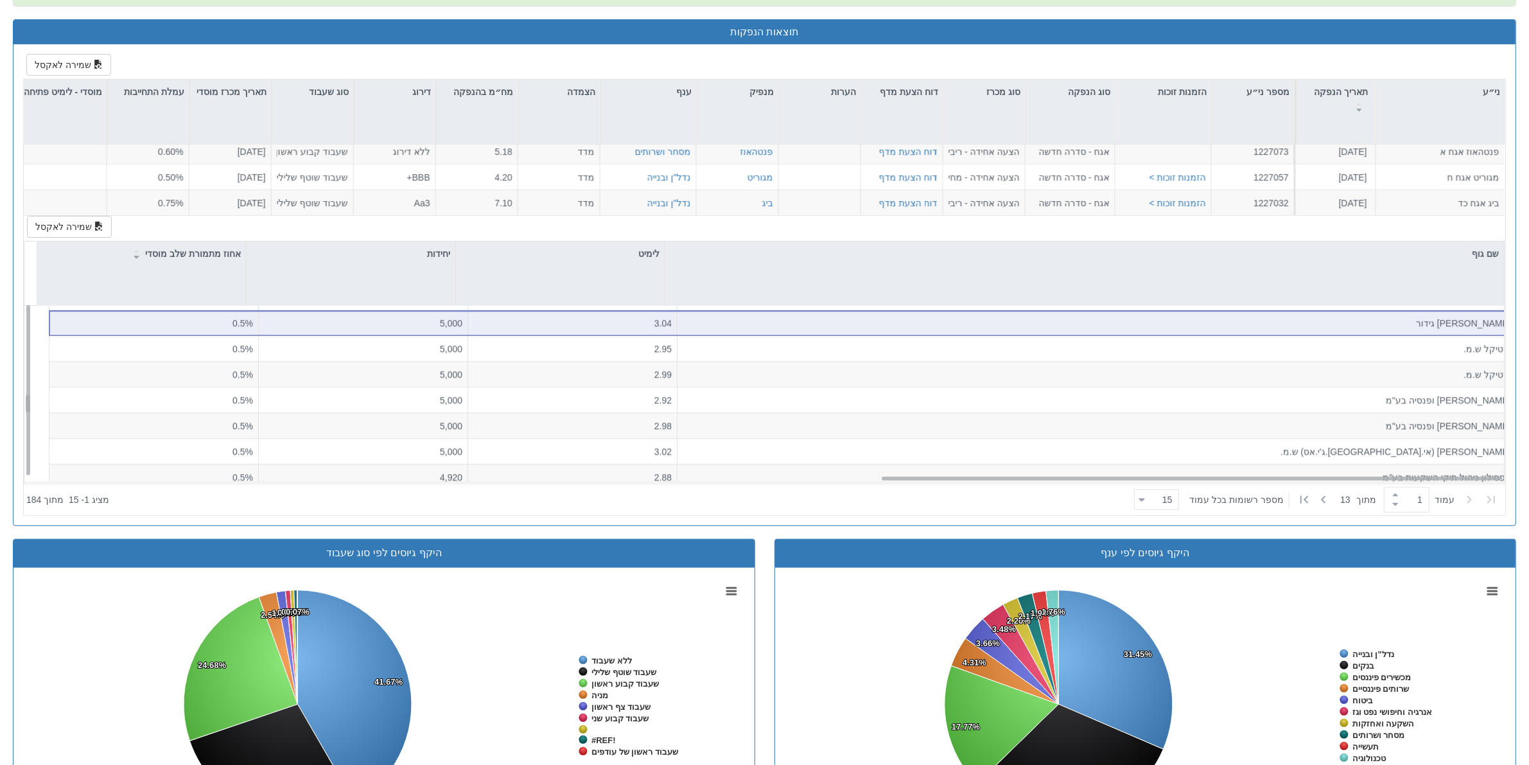
click at [1223, 326] on div "[PERSON_NAME] גידור" at bounding box center [1097, 323] width 828 height 13
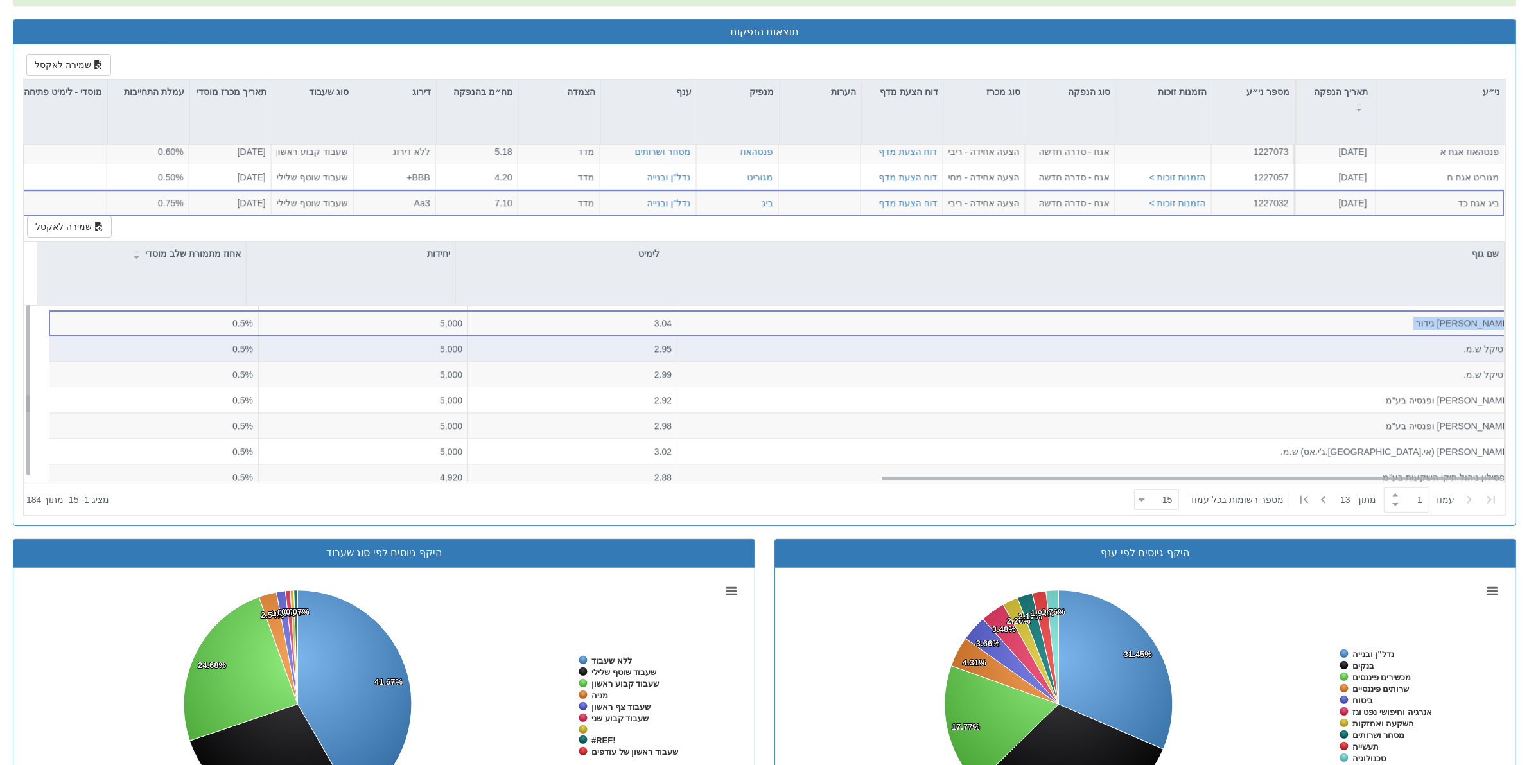
copy div "[PERSON_NAME] גידור"
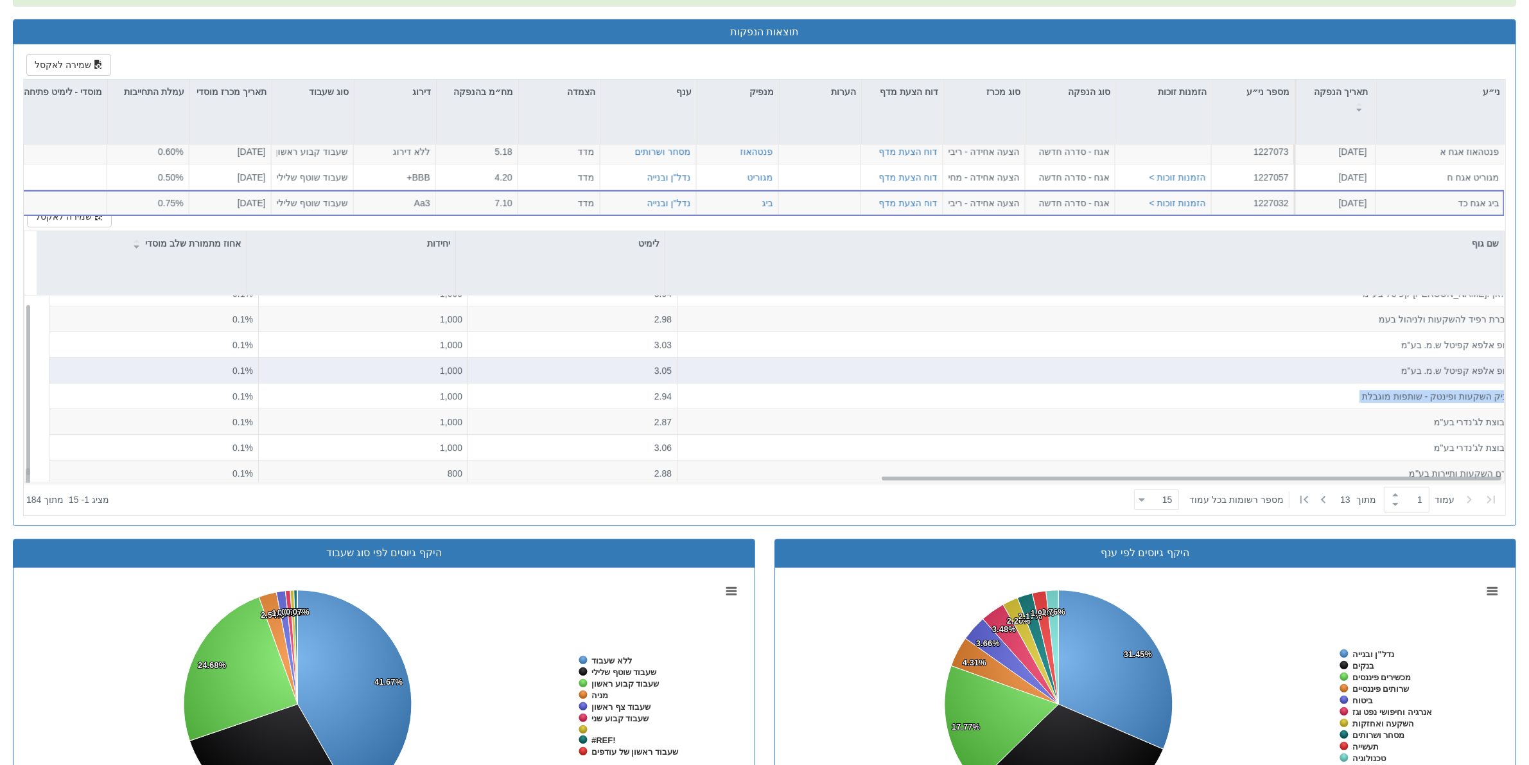
scroll to position [16, 0]
